Goal: Information Seeking & Learning: Learn about a topic

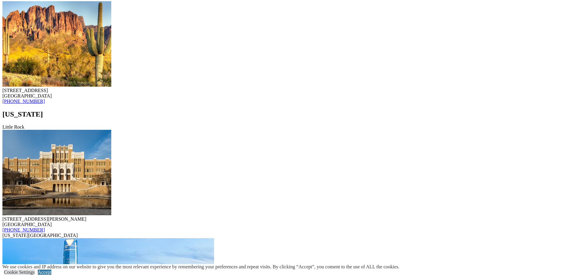
scroll to position [848, 0]
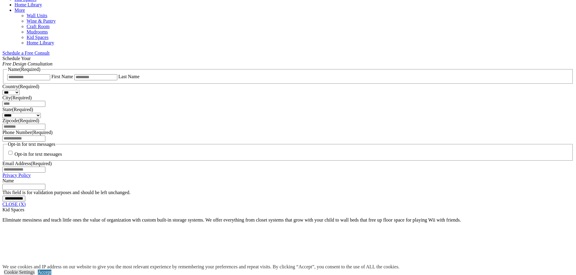
scroll to position [437, 0]
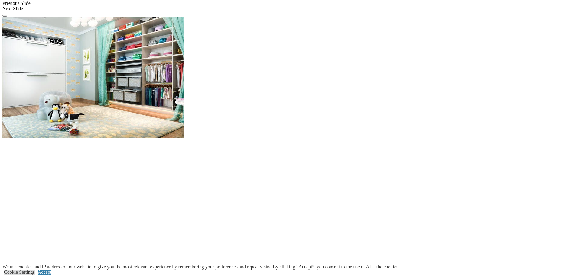
scroll to position [558, 0]
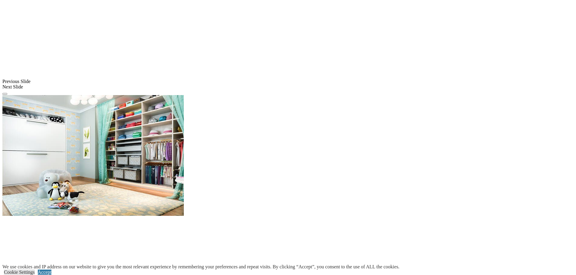
scroll to position [468, 0]
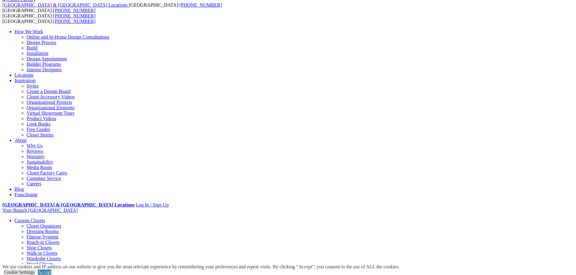
scroll to position [0, 0]
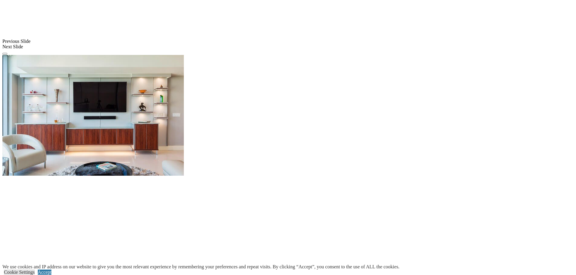
scroll to position [544, 0]
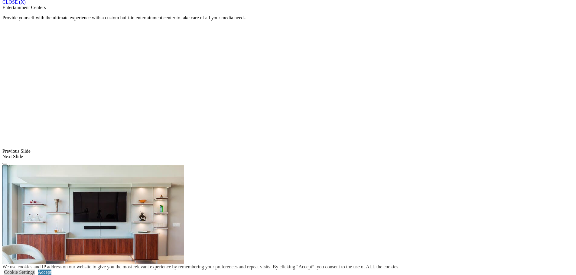
scroll to position [483, 0]
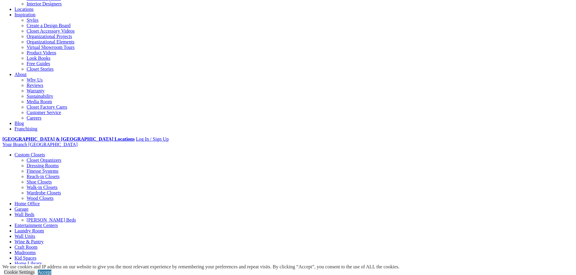
scroll to position [0, 0]
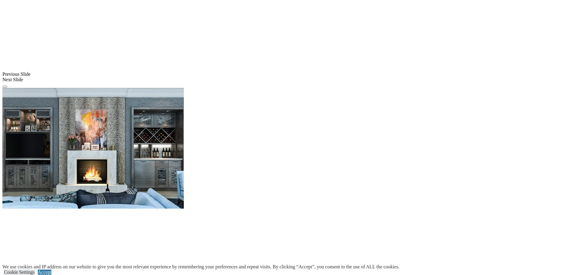
scroll to position [498, 0]
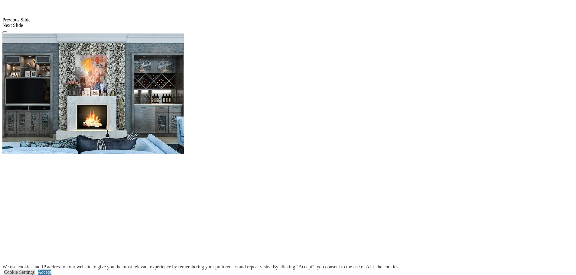
scroll to position [558, 0]
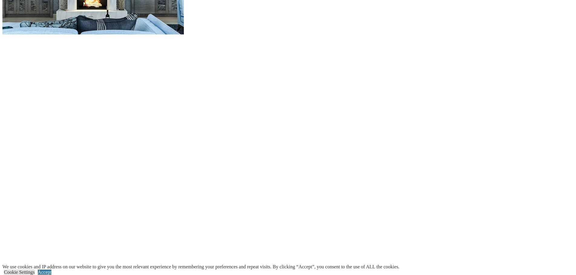
scroll to position [709, 0]
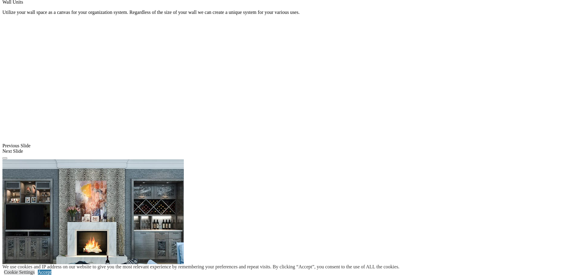
scroll to position [286, 0]
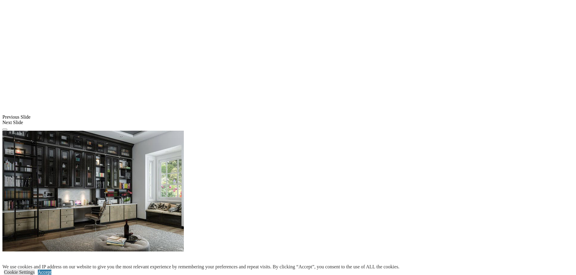
scroll to position [483, 0]
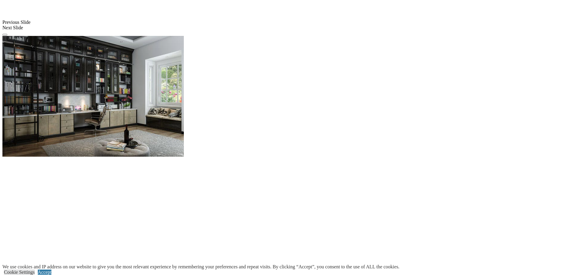
scroll to position [574, 0]
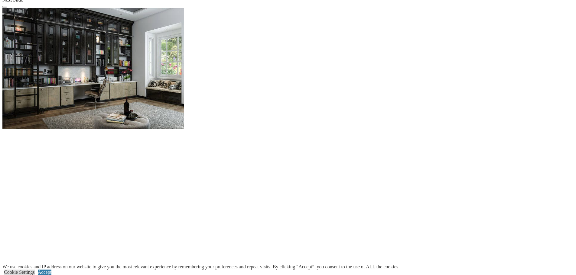
scroll to position [665, 0]
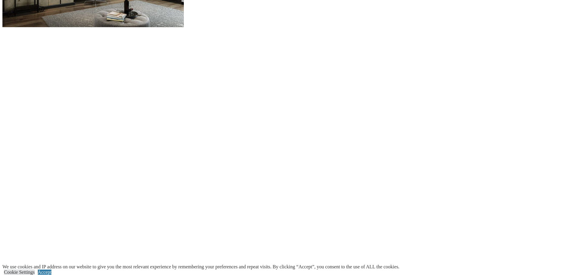
scroll to position [755, 0]
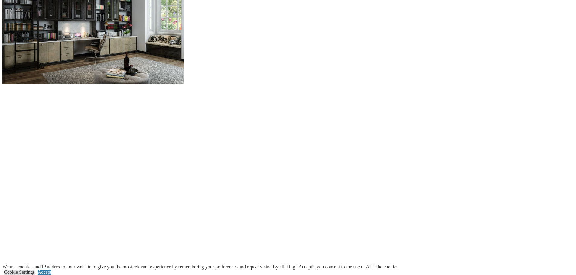
scroll to position [634, 0]
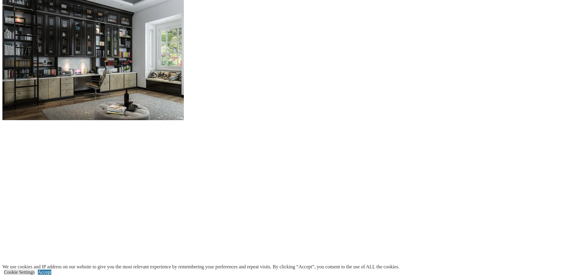
scroll to position [574, 0]
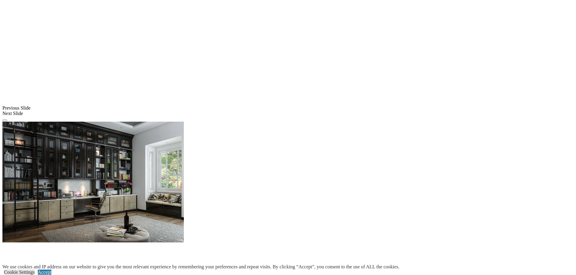
scroll to position [483, 0]
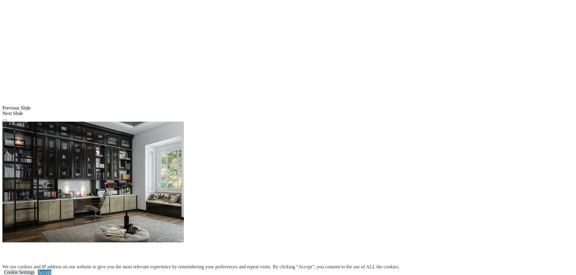
scroll to position [363, 0]
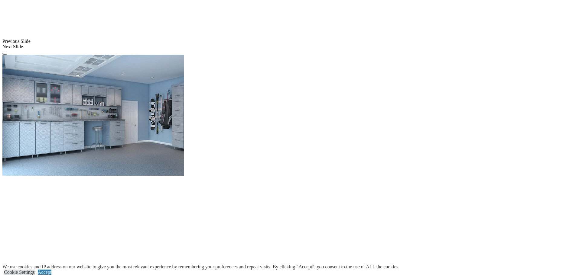
scroll to position [544, 0]
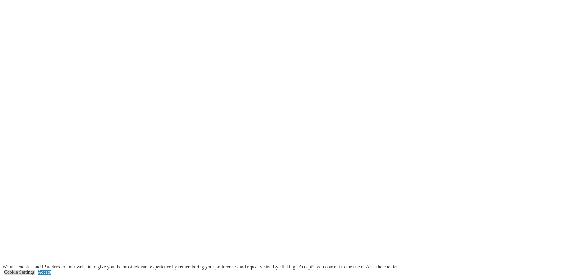
scroll to position [725, 0]
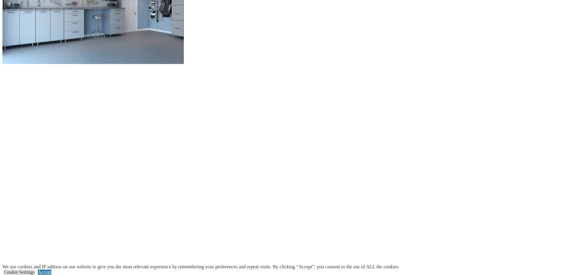
scroll to position [604, 0]
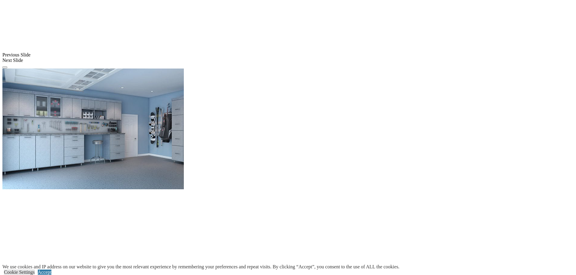
scroll to position [514, 0]
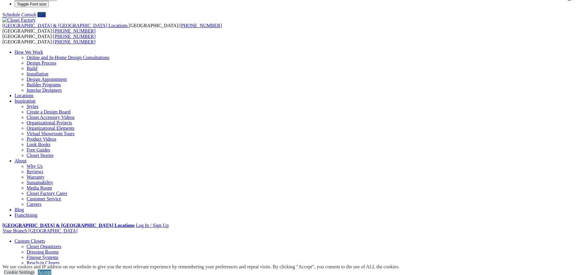
scroll to position [0, 0]
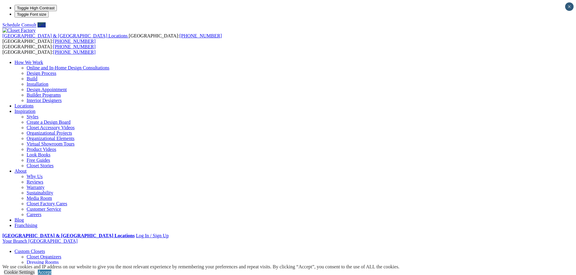
click at [59, 271] on link "Reach-in Closets" at bounding box center [43, 273] width 33 height 5
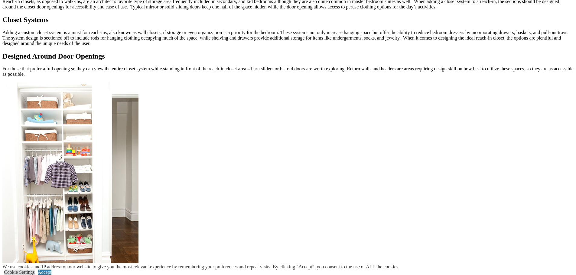
scroll to position [547, 0]
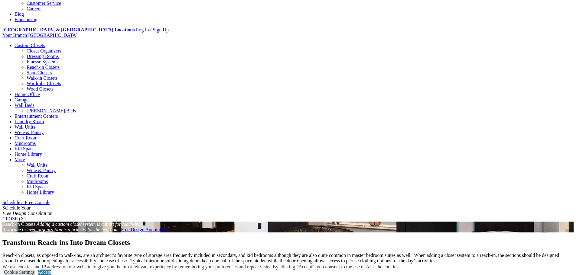
scroll to position [154, 0]
